Goal: Transaction & Acquisition: Purchase product/service

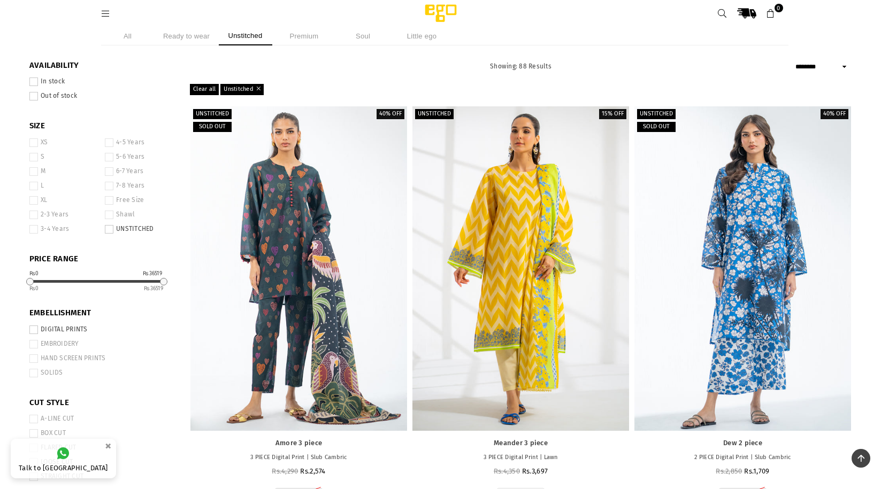
select select "******"
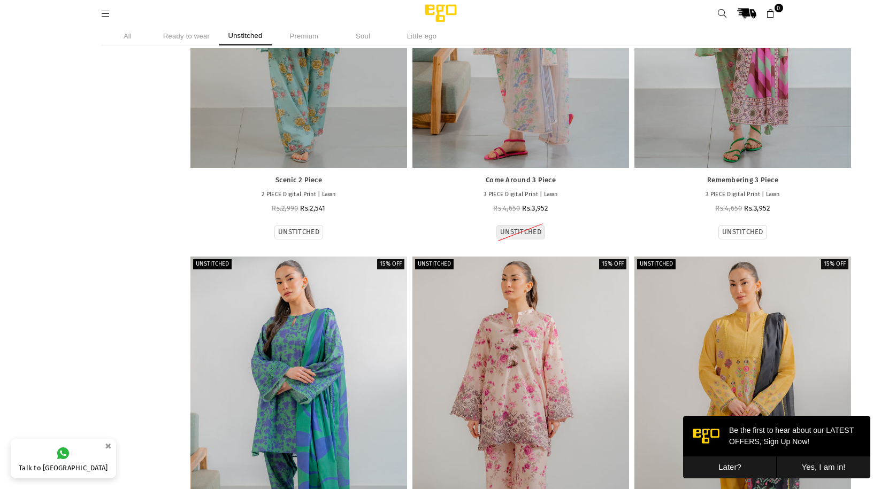
scroll to position [8436, 0]
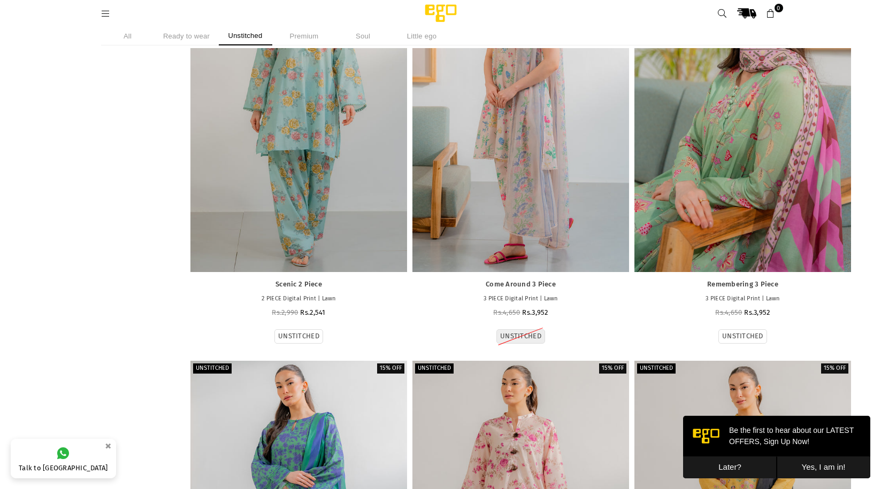
click at [791, 176] on div at bounding box center [742, 109] width 217 height 325
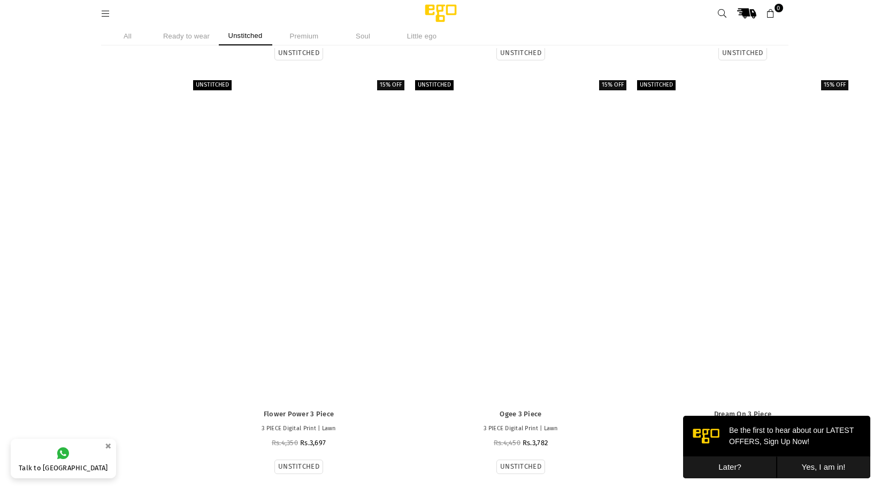
scroll to position [9961, 0]
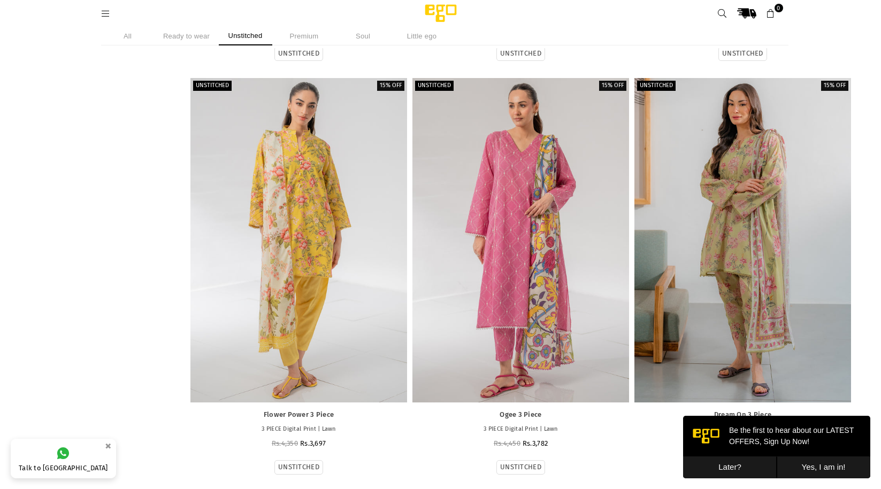
click at [506, 268] on div at bounding box center [520, 240] width 217 height 325
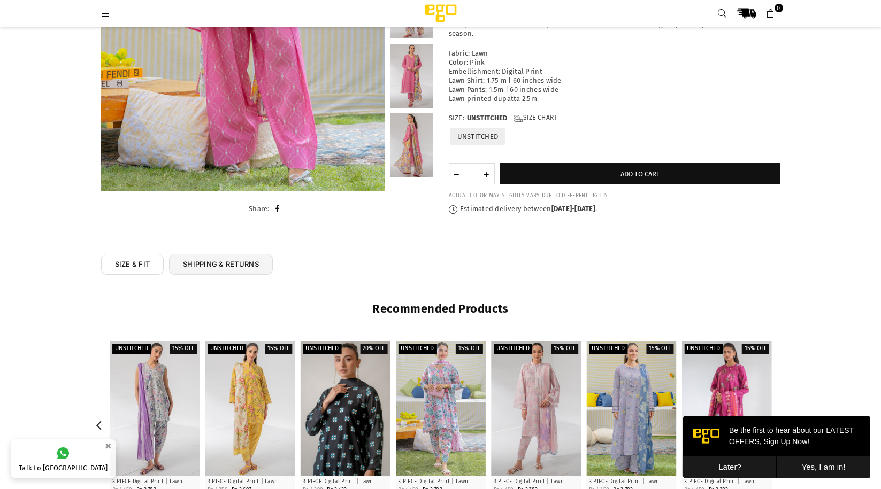
click at [368, 433] on div at bounding box center [345, 408] width 90 height 135
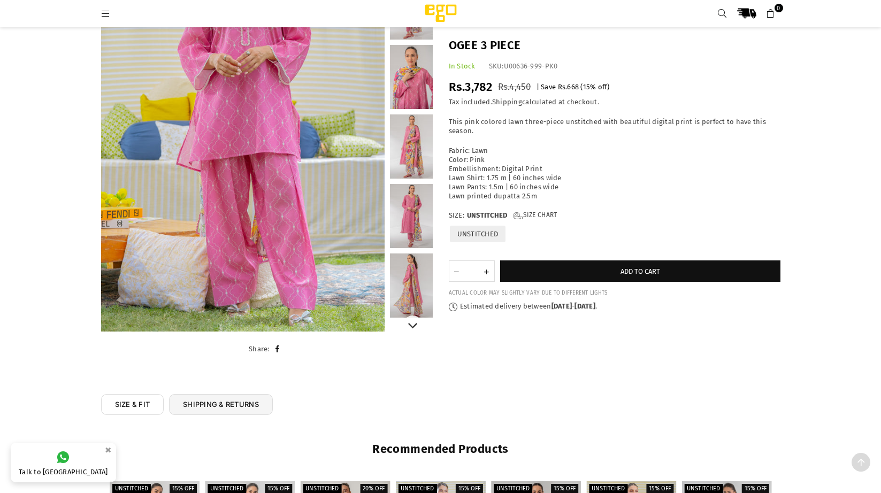
scroll to position [267, 0]
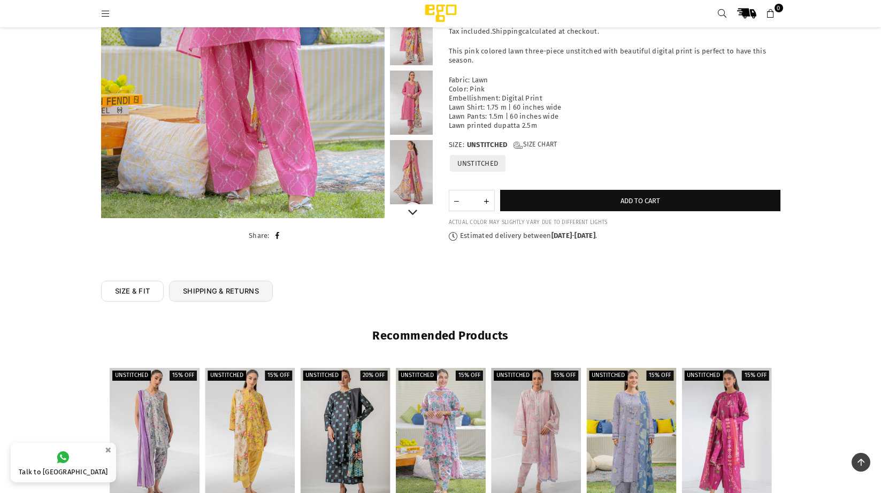
click at [418, 188] on link at bounding box center [411, 172] width 43 height 64
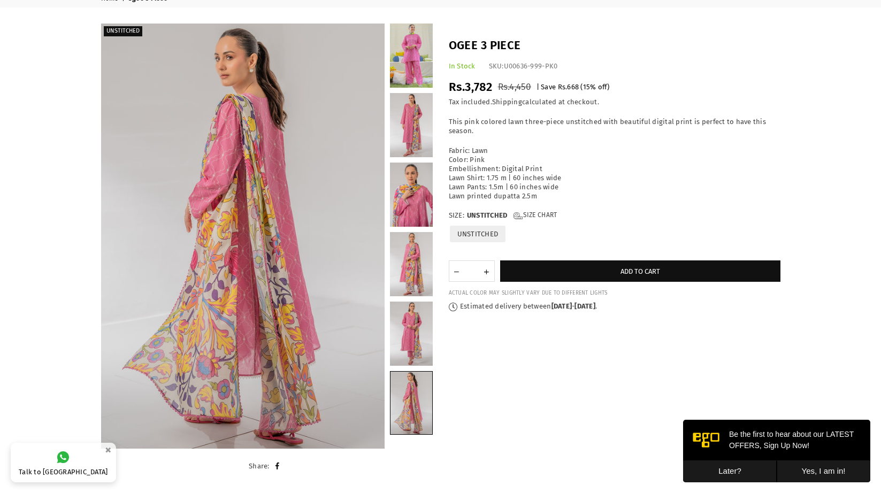
scroll to position [0, 0]
